Goal: Navigation & Orientation: Find specific page/section

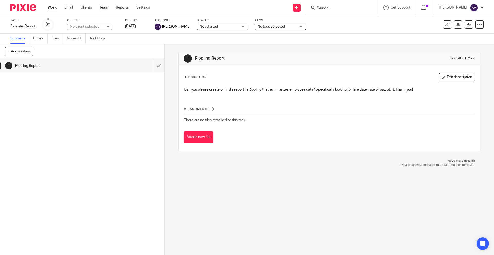
click at [102, 5] on link "Team" at bounding box center [104, 7] width 8 height 5
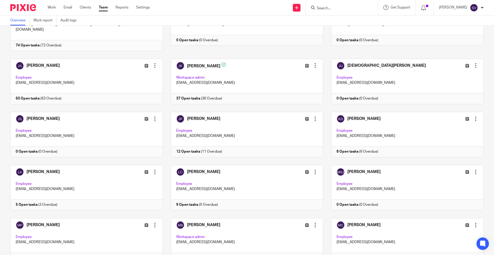
scroll to position [451, 0]
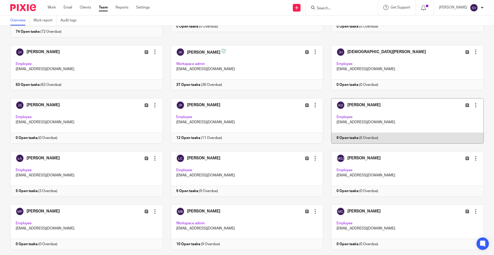
click at [353, 108] on link at bounding box center [403, 120] width 161 height 45
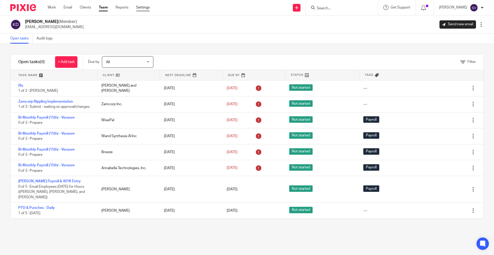
click at [142, 6] on link "Settings" at bounding box center [143, 7] width 14 height 5
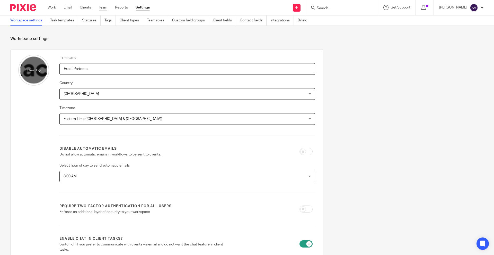
click at [103, 6] on link "Team" at bounding box center [103, 7] width 8 height 5
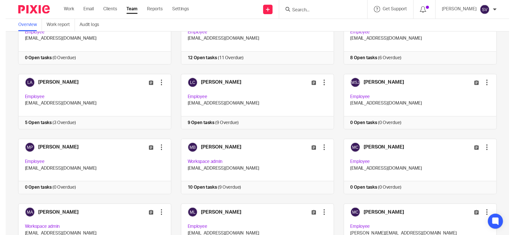
scroll to position [547, 0]
